Goal: Task Accomplishment & Management: Manage account settings

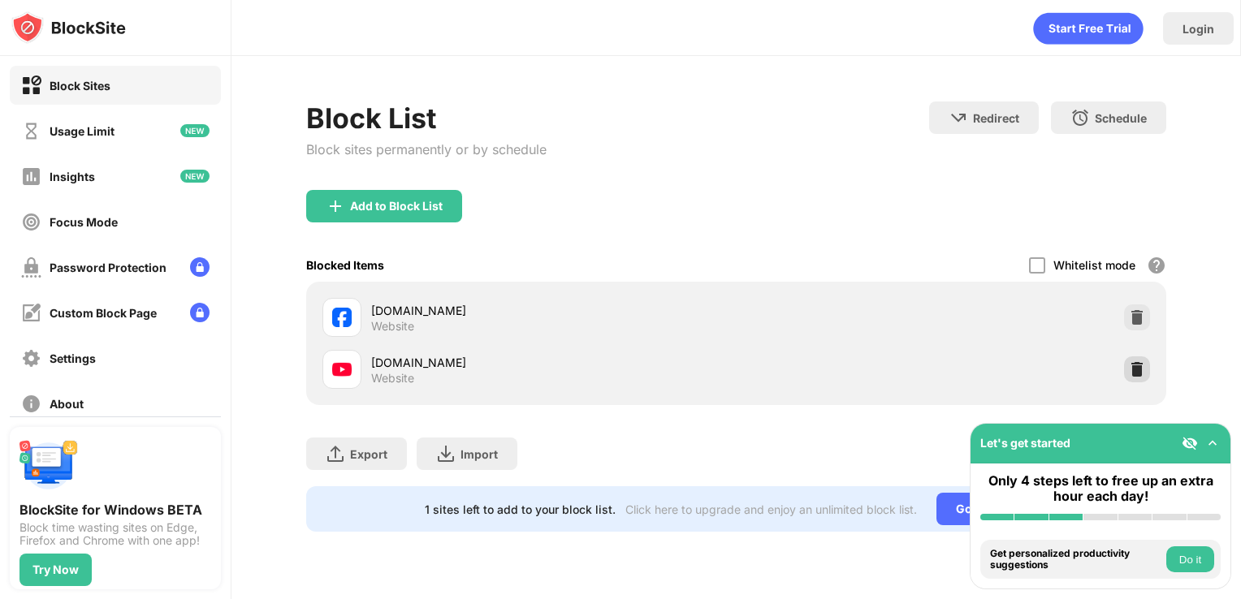
click at [1143, 369] on img at bounding box center [1136, 369] width 16 height 16
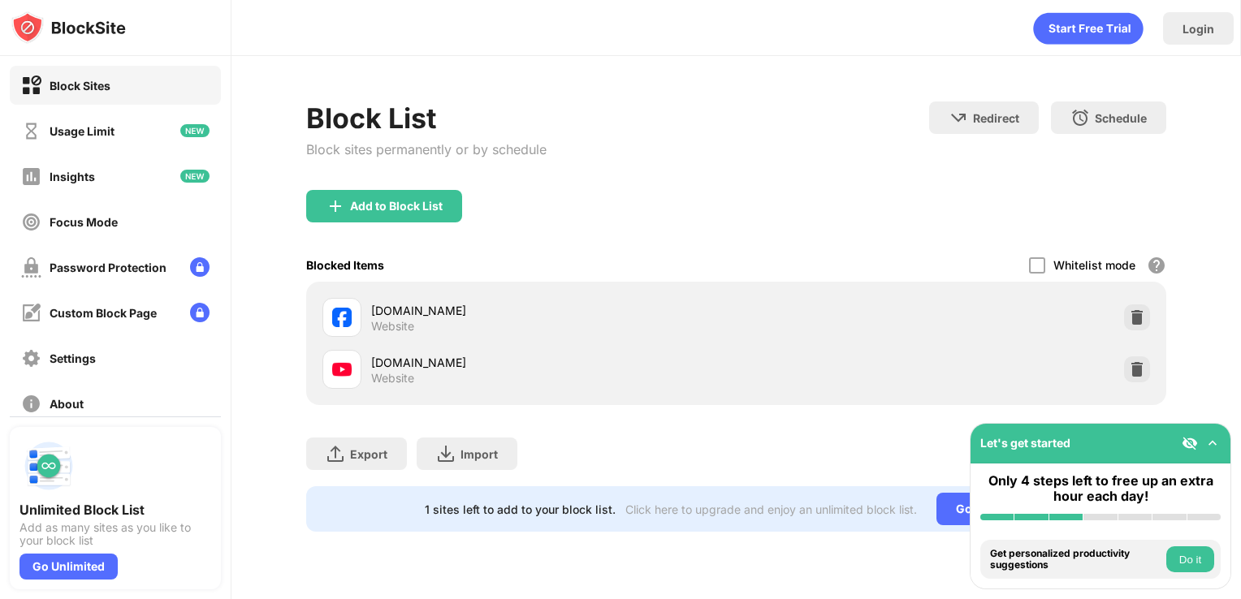
click at [1131, 373] on img at bounding box center [1136, 369] width 16 height 16
